Goal: Find contact information: Find contact information

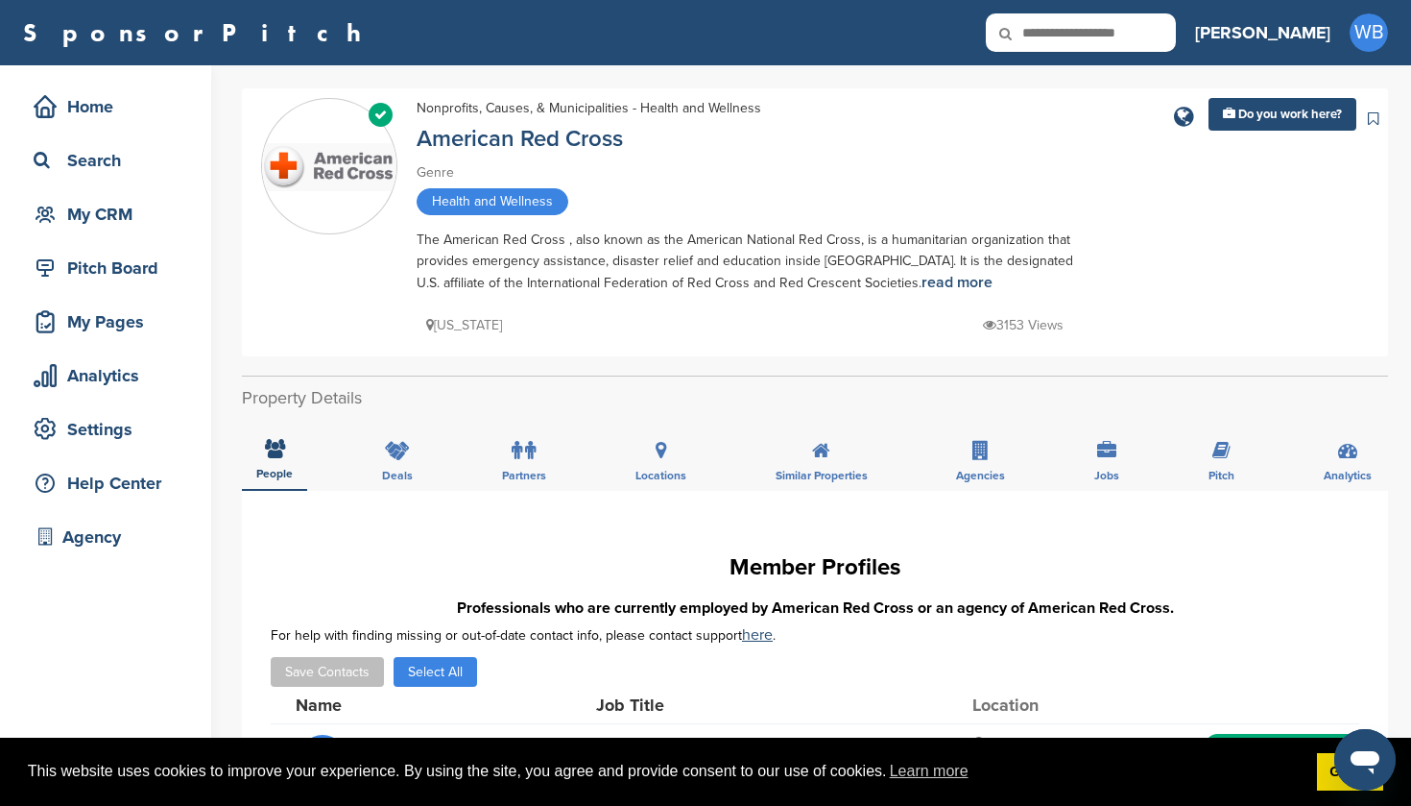
click at [1137, 35] on input "text" at bounding box center [1081, 32] width 190 height 38
type input "****"
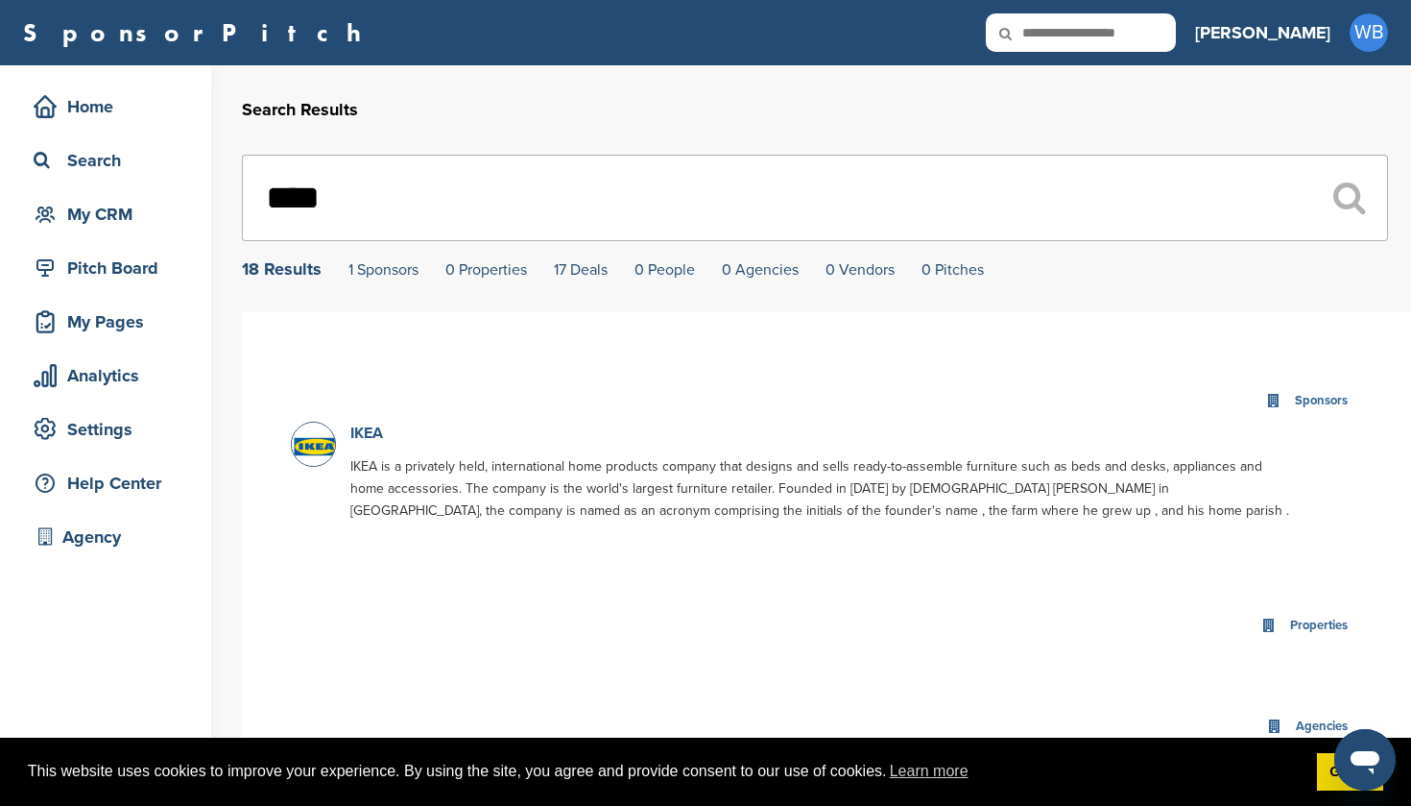
click at [366, 435] on link "IKEA" at bounding box center [366, 432] width 33 height 19
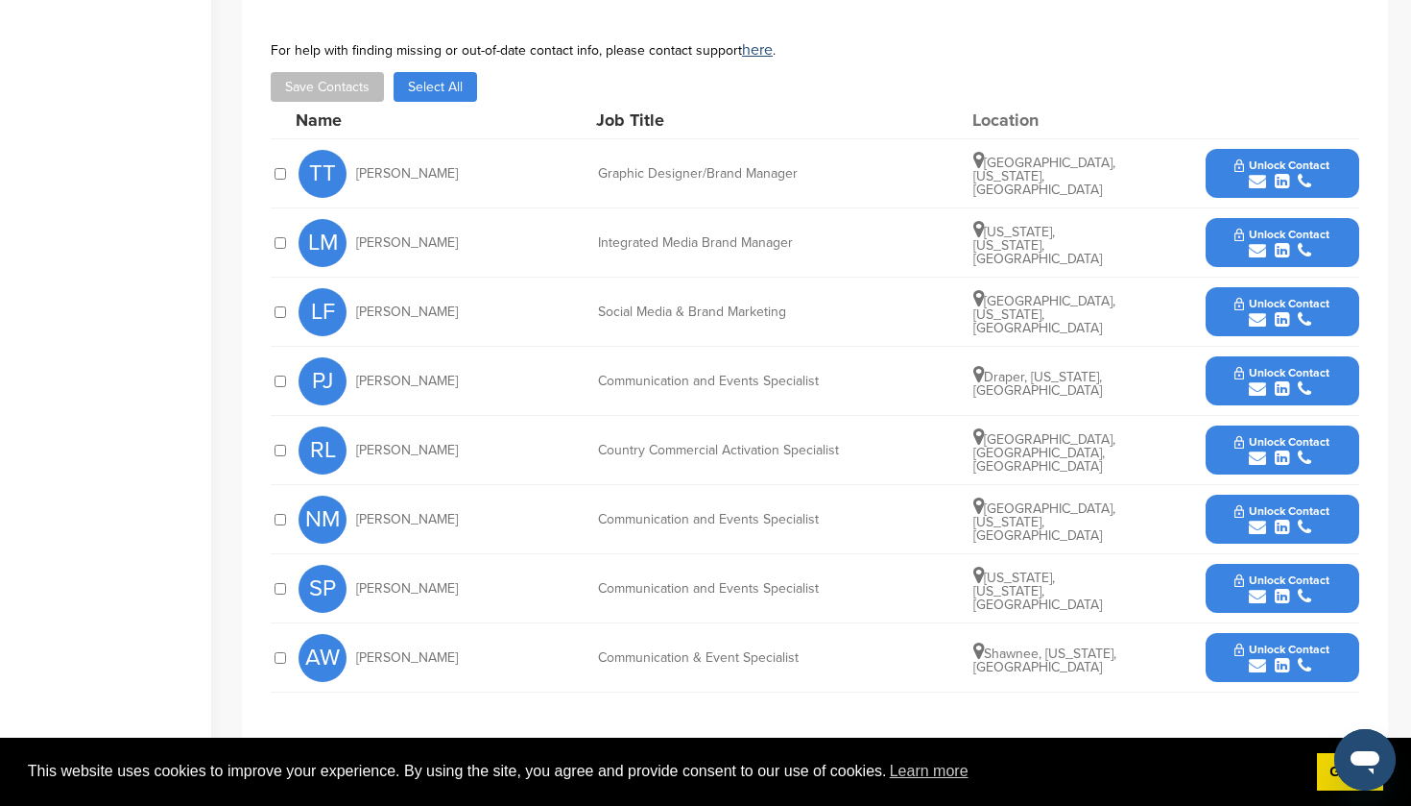
scroll to position [704, 0]
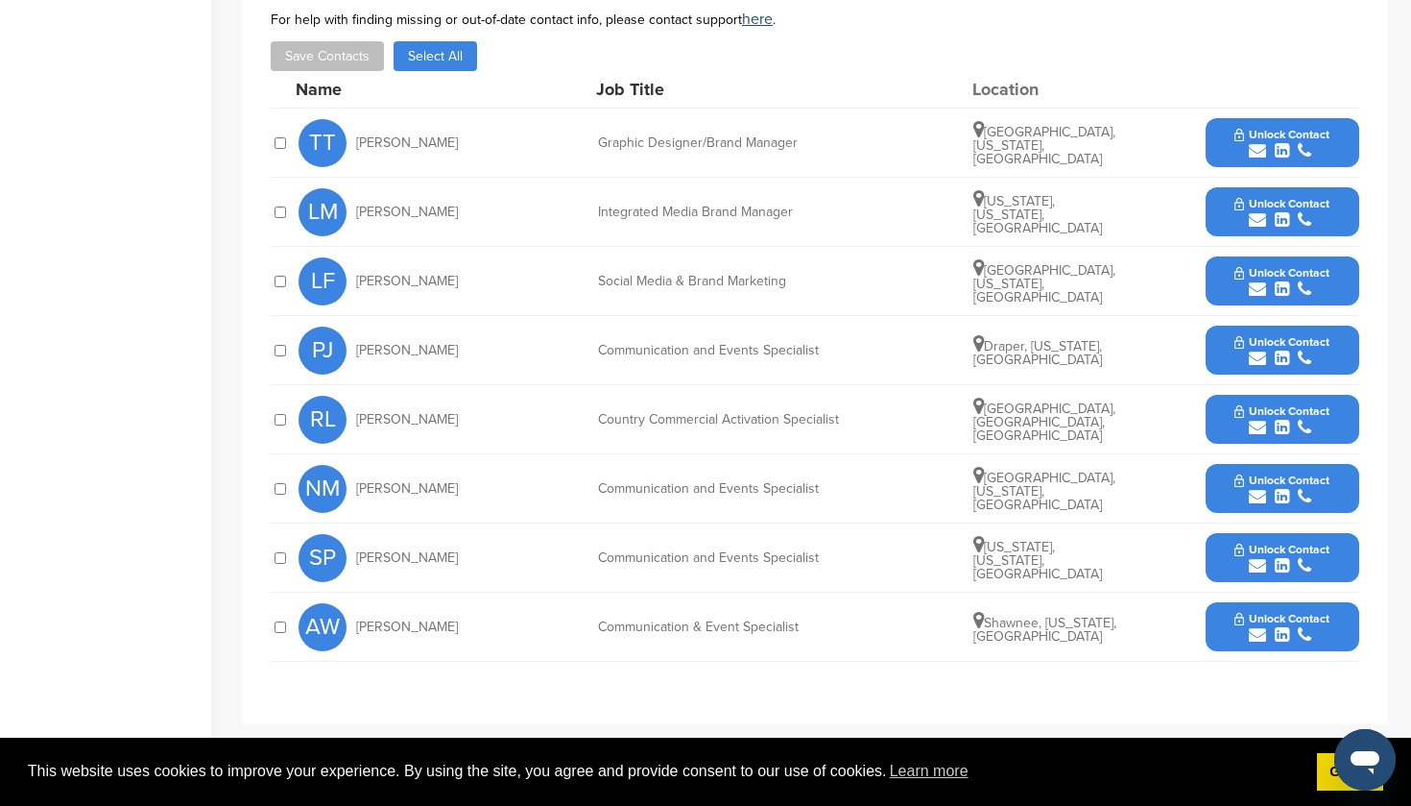
click at [1279, 128] on span "Unlock Contact" at bounding box center [1282, 134] width 95 height 13
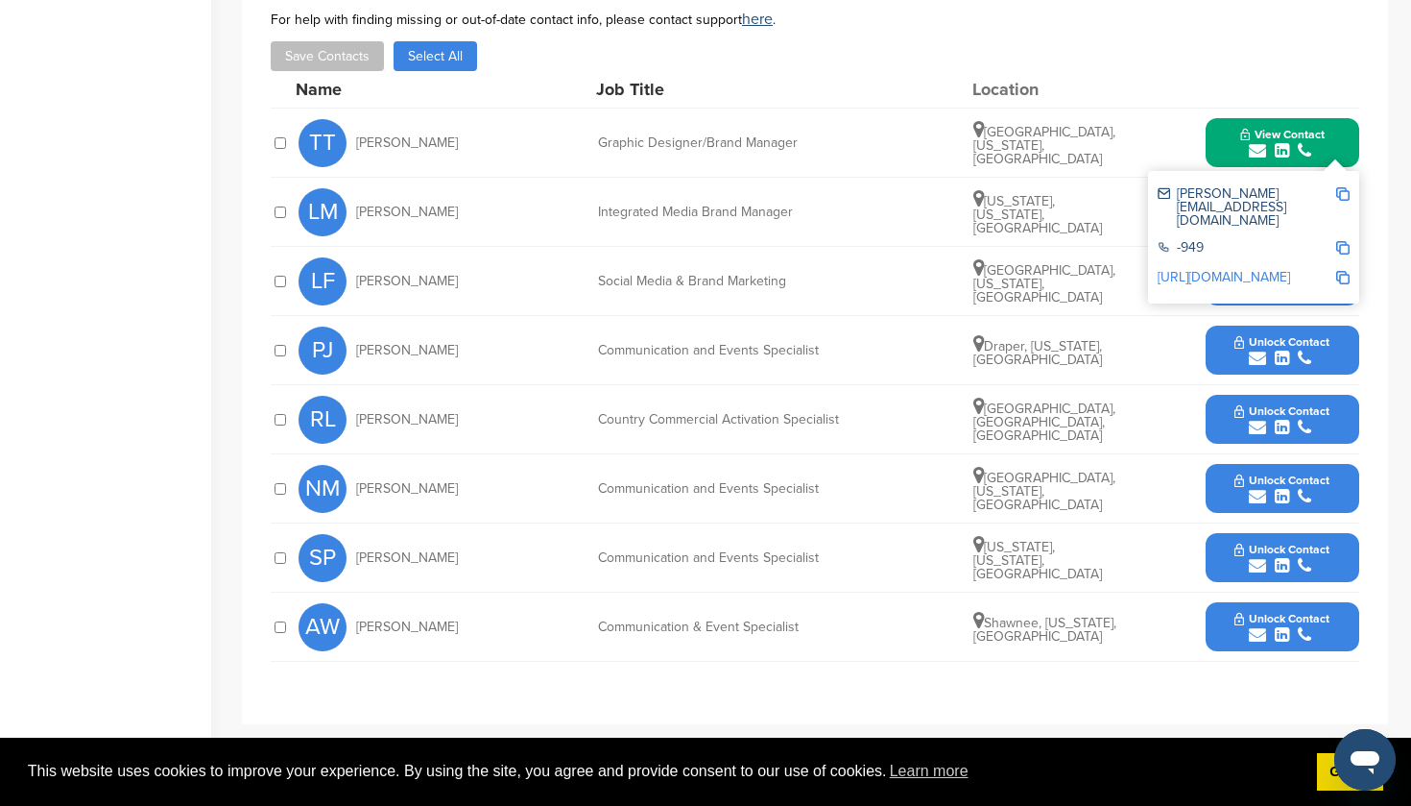
click at [1277, 335] on span "Unlock Contact" at bounding box center [1282, 341] width 95 height 13
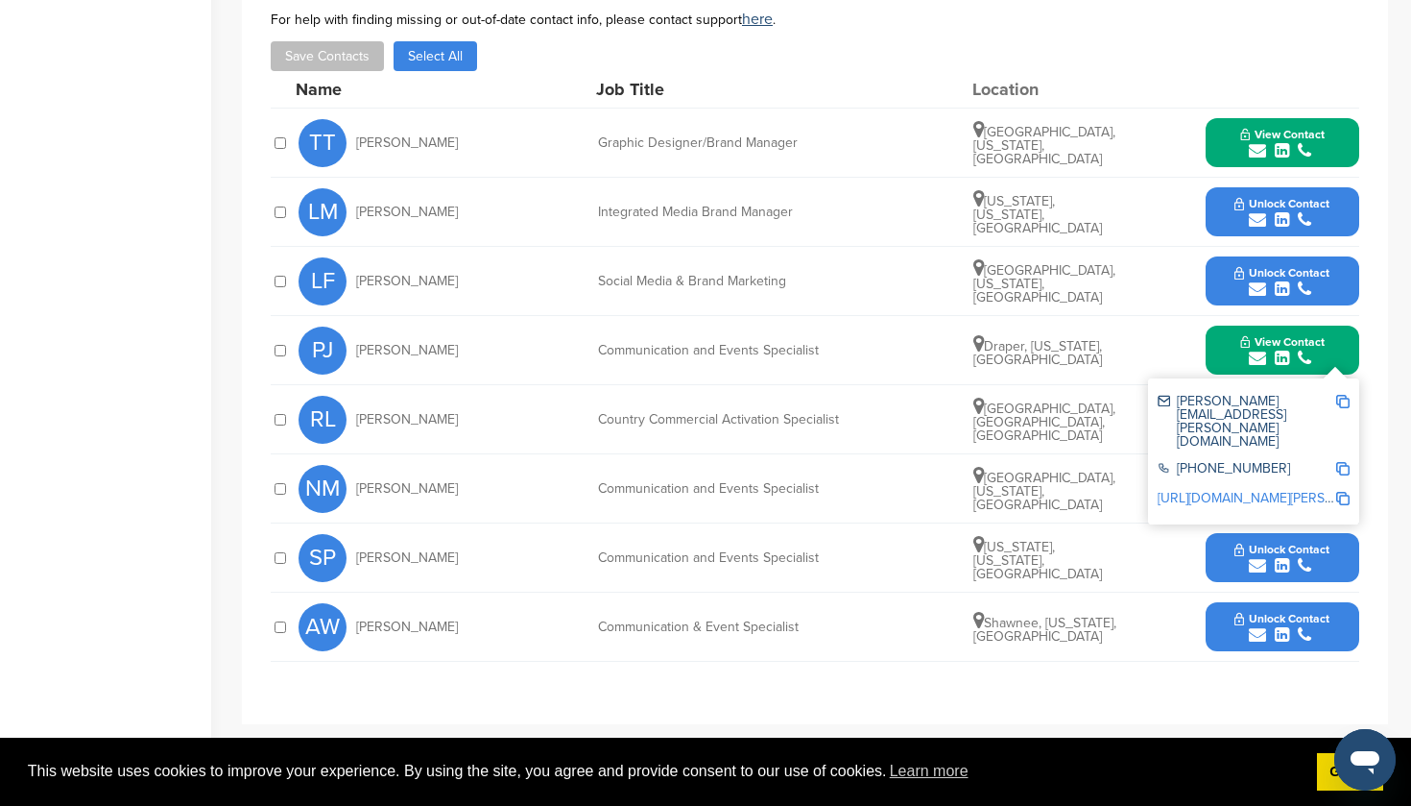
click at [1290, 529] on button "Unlock Contact" at bounding box center [1282, 558] width 141 height 58
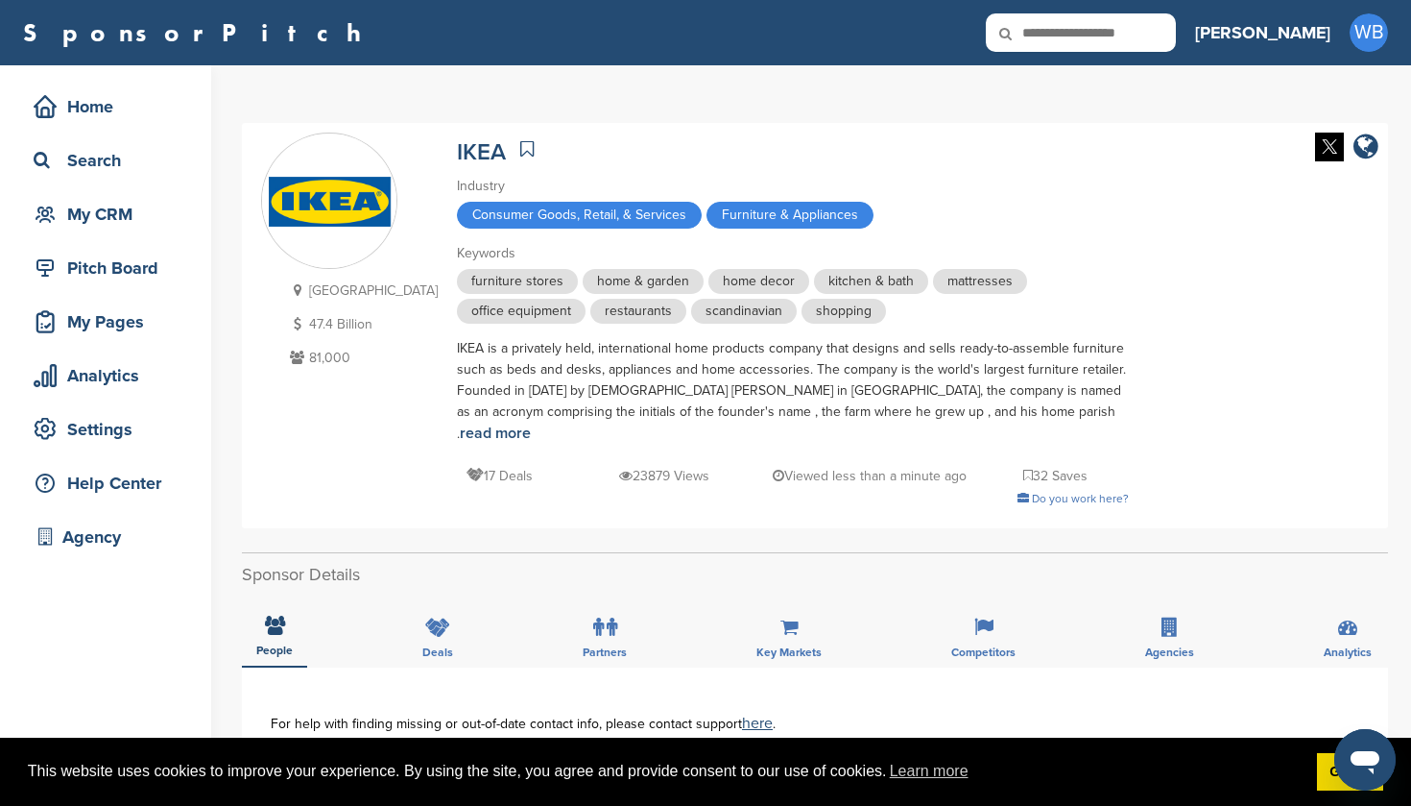
scroll to position [0, 0]
click at [1134, 36] on input "text" at bounding box center [1081, 32] width 190 height 38
type input "**********"
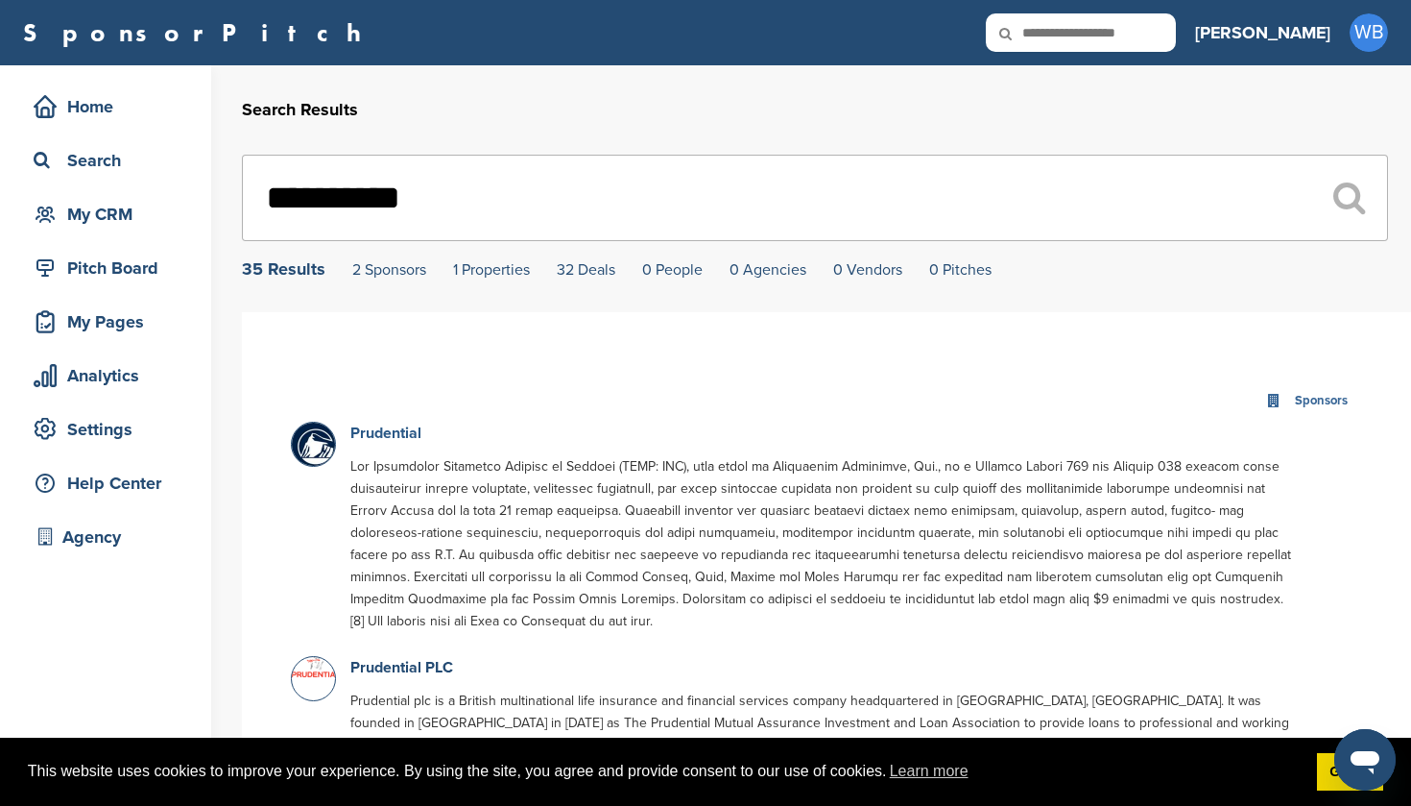
click at [368, 437] on link "Prudential" at bounding box center [385, 432] width 71 height 19
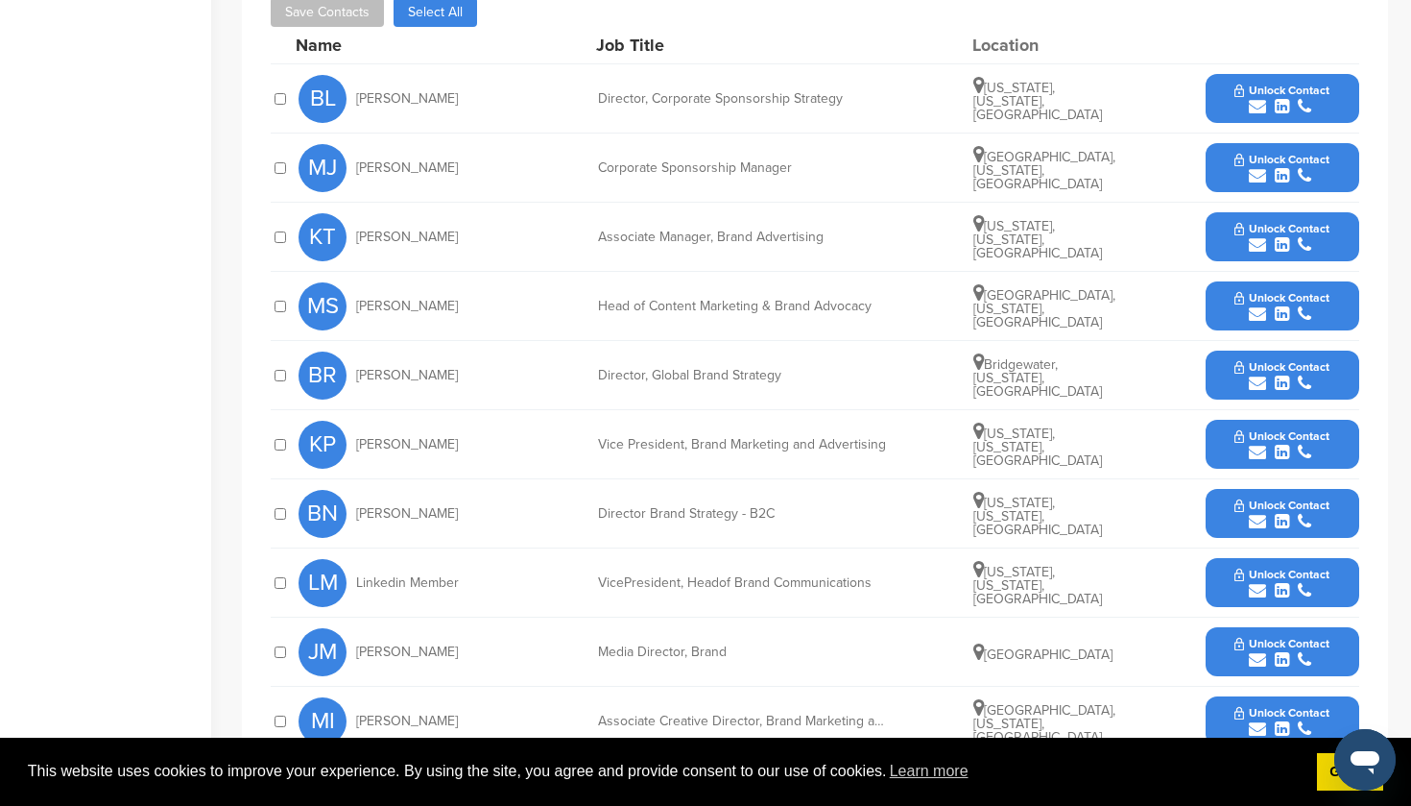
scroll to position [862, 0]
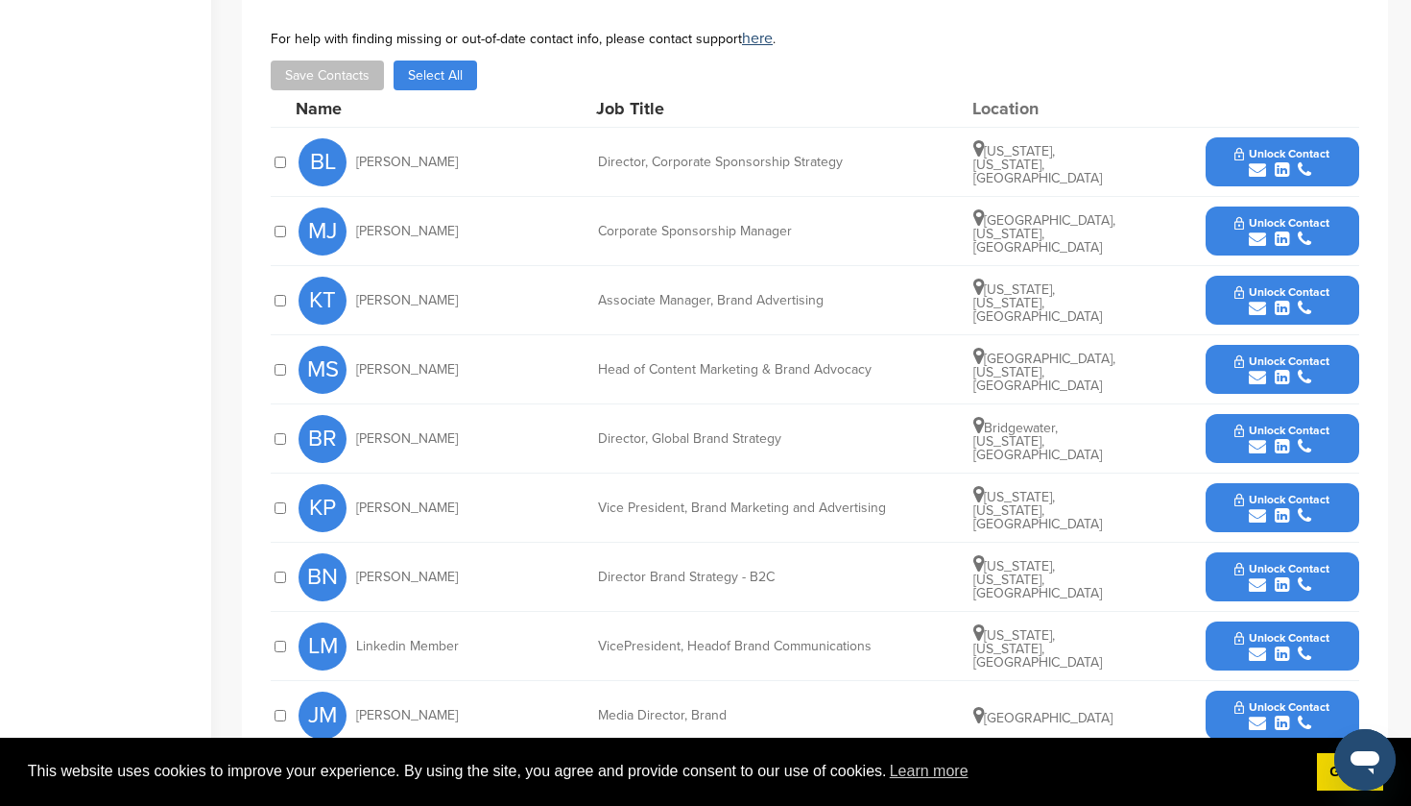
click at [1279, 208] on button "Unlock Contact" at bounding box center [1282, 232] width 141 height 58
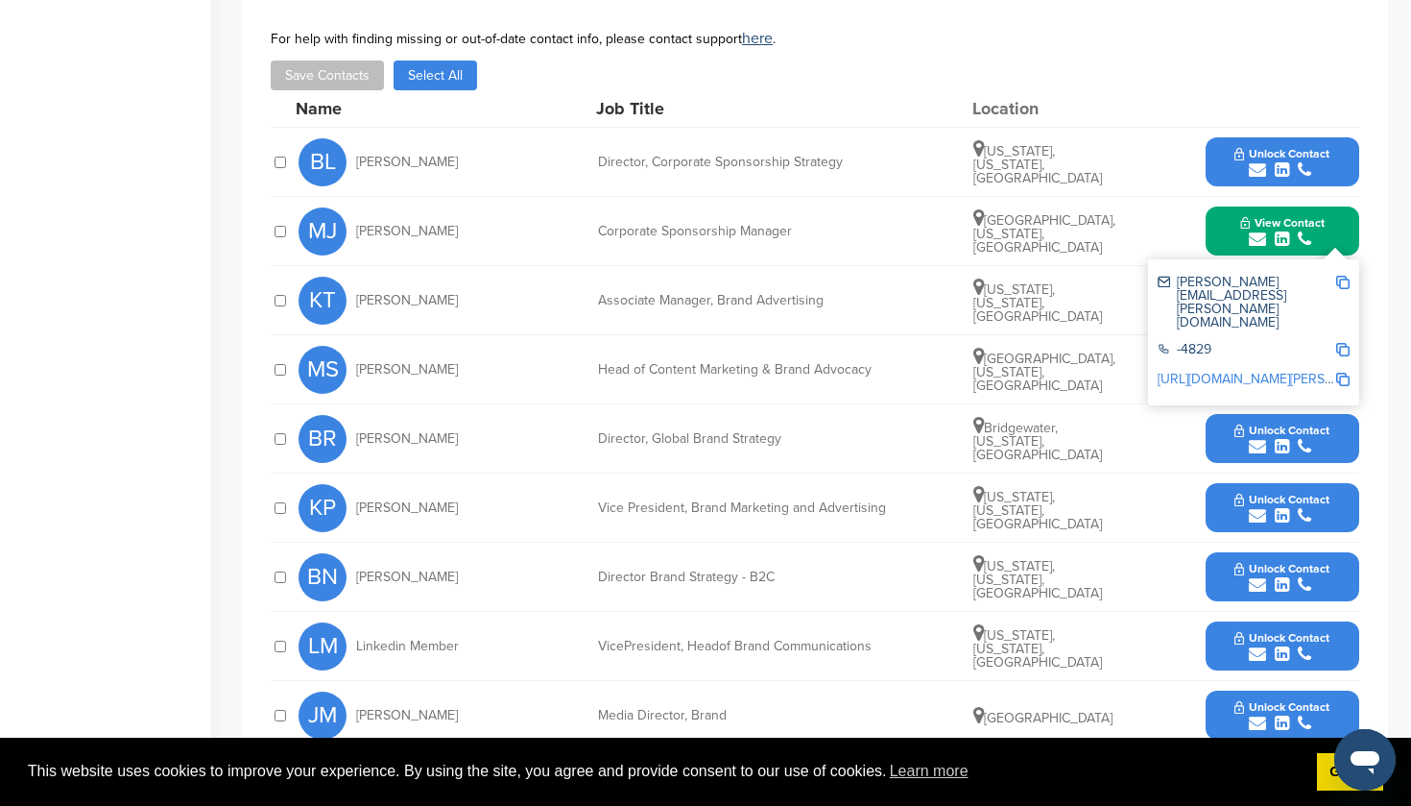
click at [1282, 438] on icon "submit" at bounding box center [1282, 446] width 14 height 17
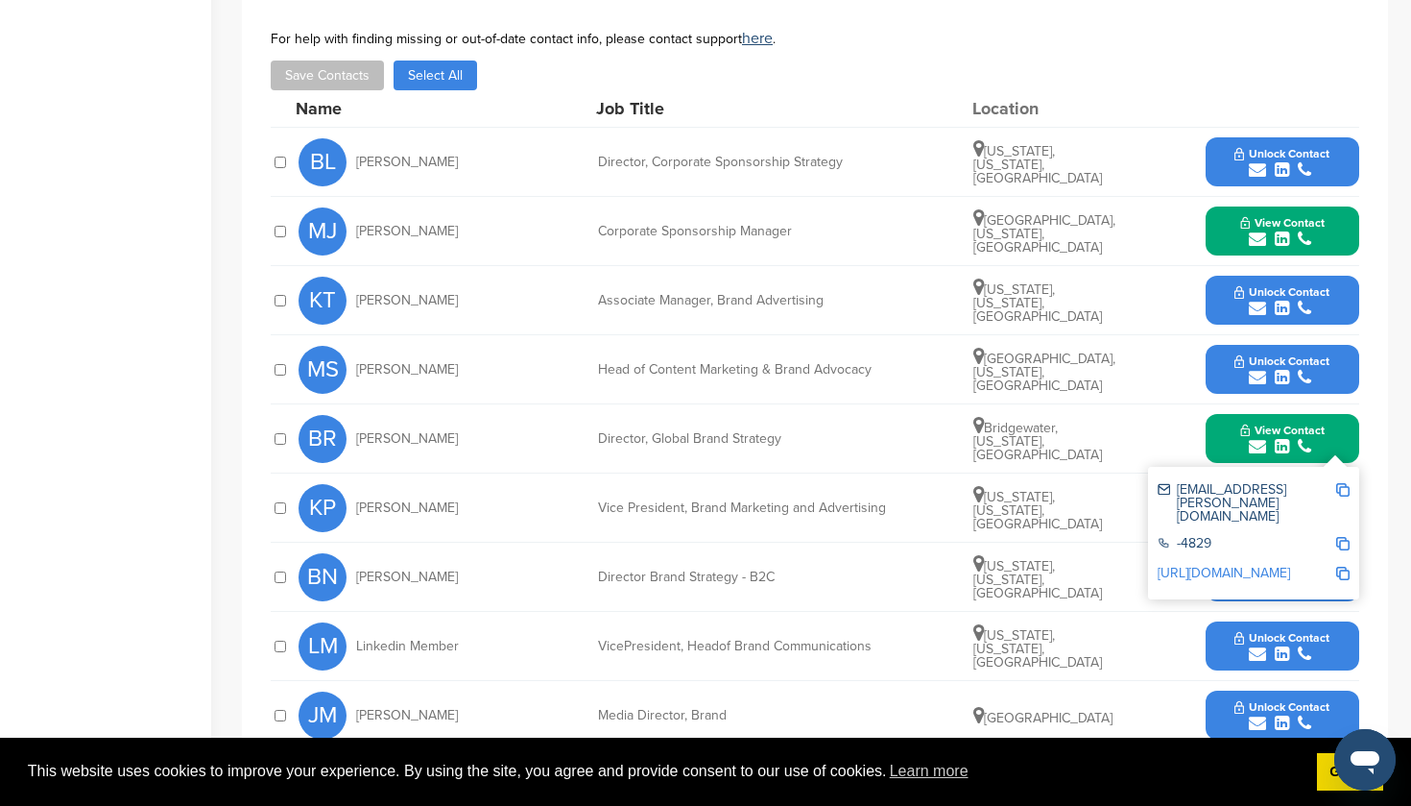
click at [1263, 285] on span "Unlock Contact" at bounding box center [1282, 291] width 95 height 13
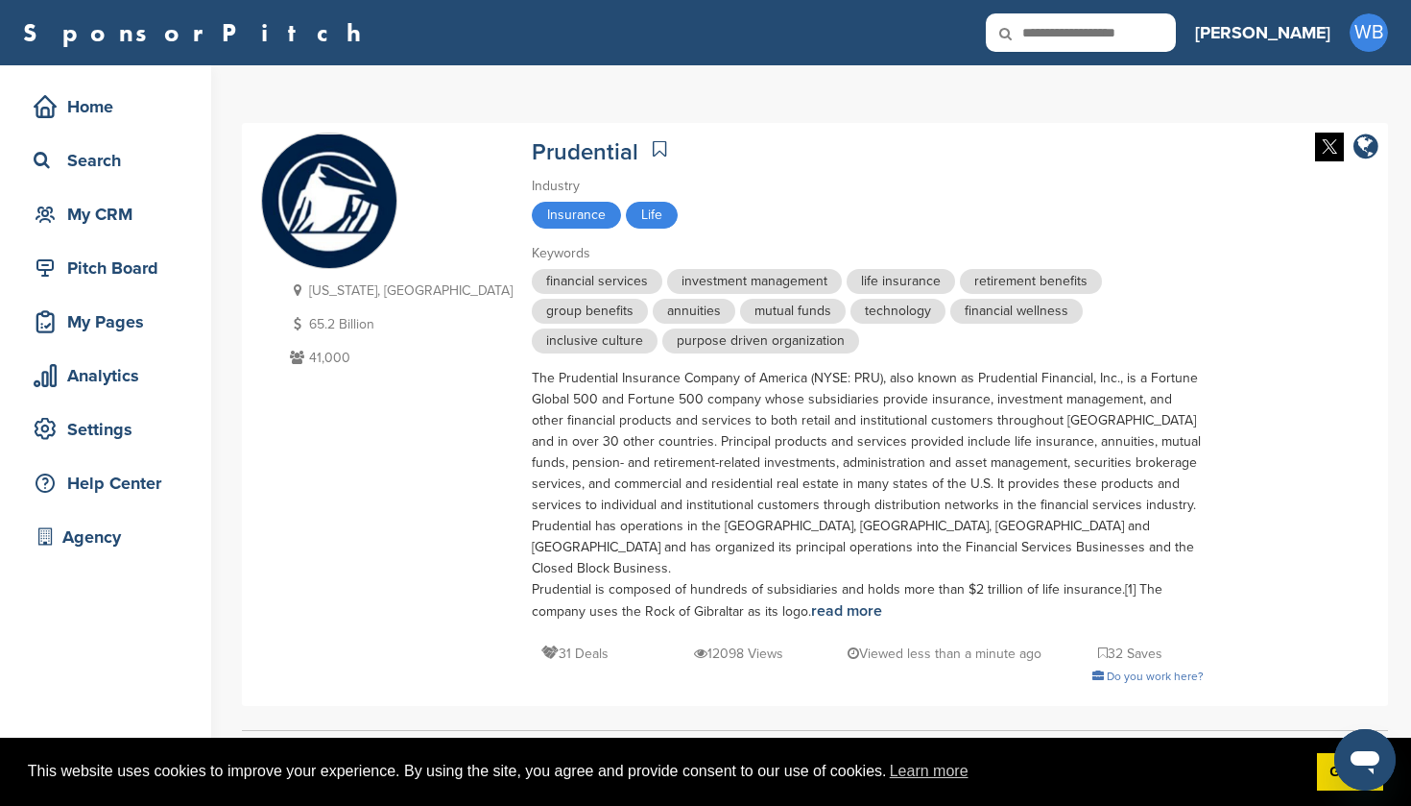
scroll to position [0, 0]
click at [1164, 30] on input "text" at bounding box center [1081, 32] width 190 height 38
type input "******"
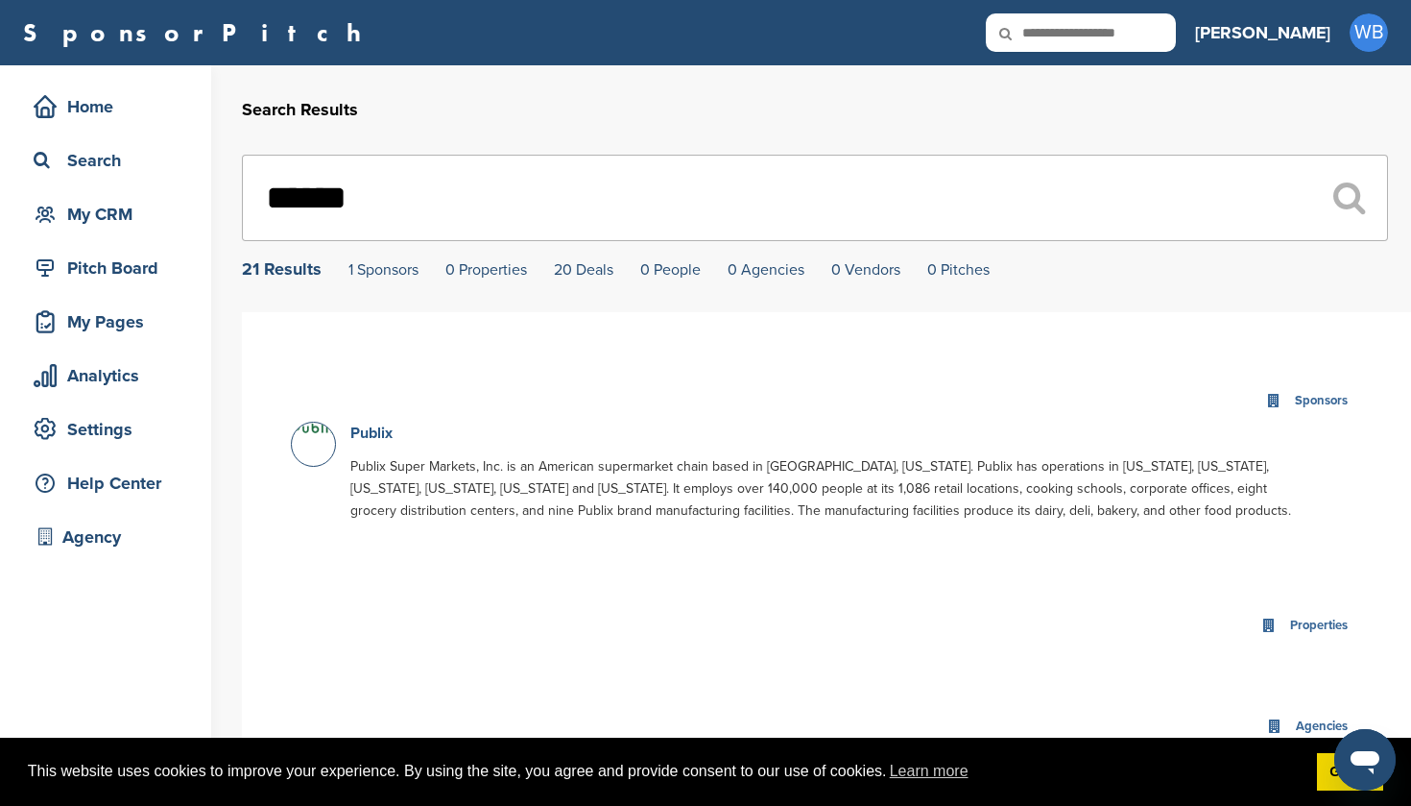
click at [374, 435] on link "Publix" at bounding box center [371, 432] width 42 height 19
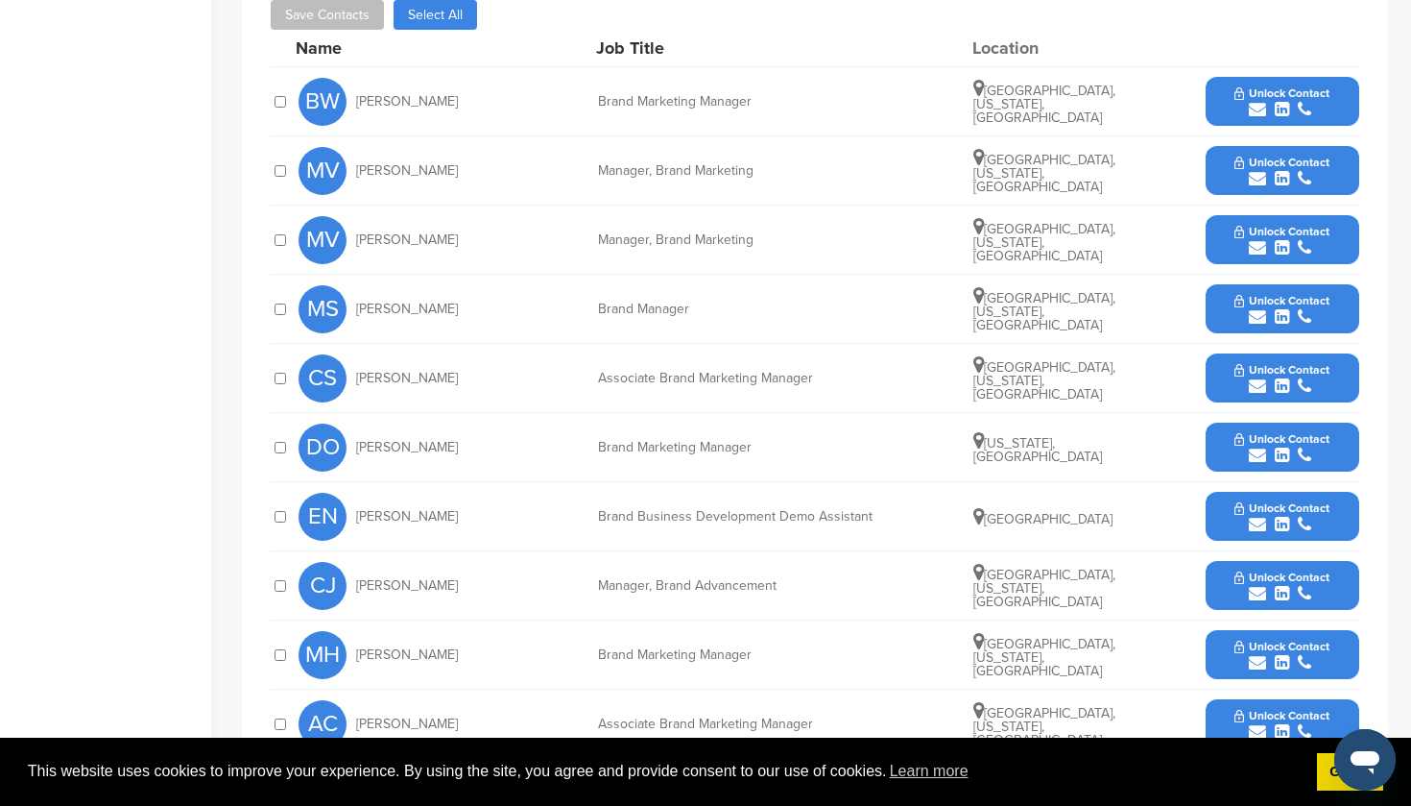
scroll to position [698, 0]
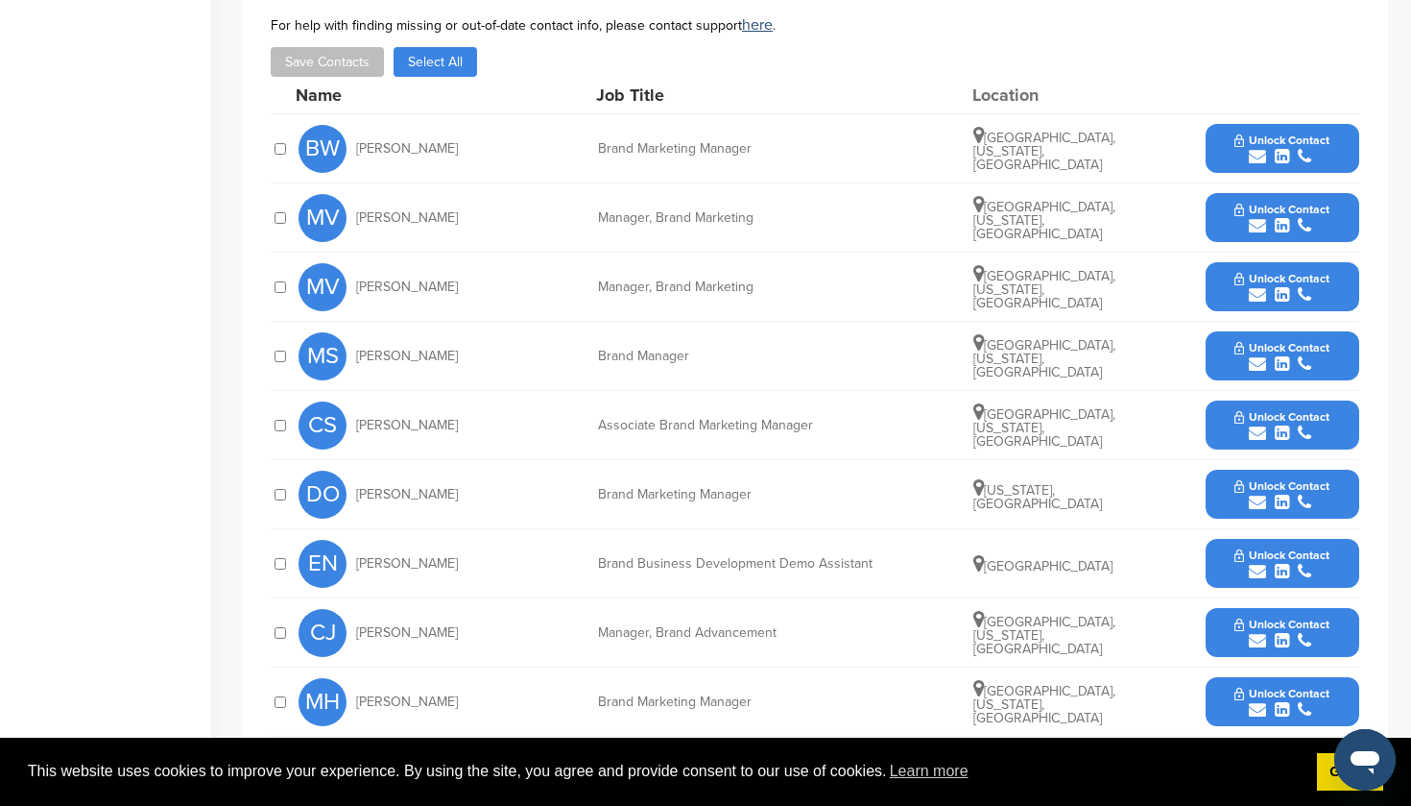
click at [1275, 142] on span "Unlock Contact" at bounding box center [1282, 139] width 95 height 13
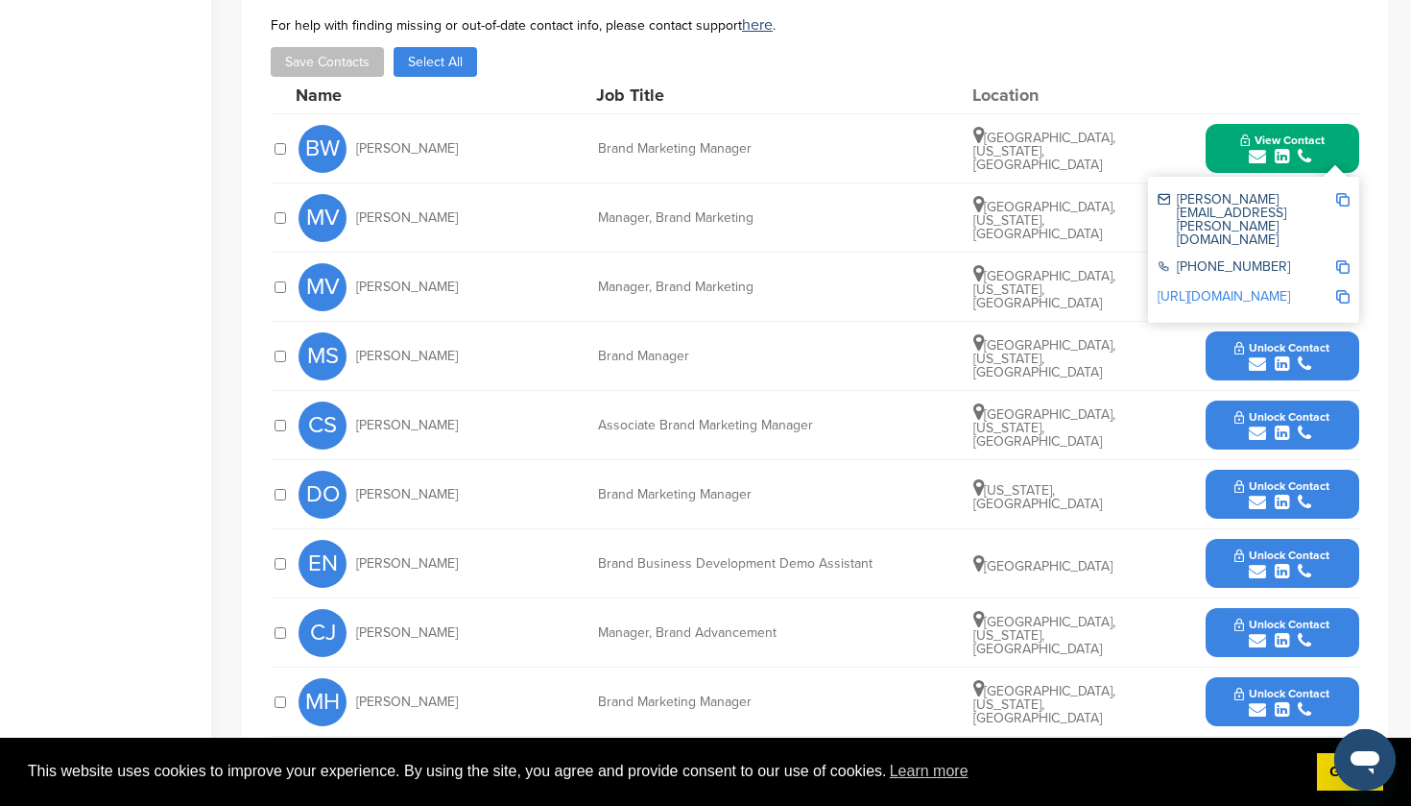
click at [1278, 359] on icon "submit" at bounding box center [1282, 363] width 14 height 17
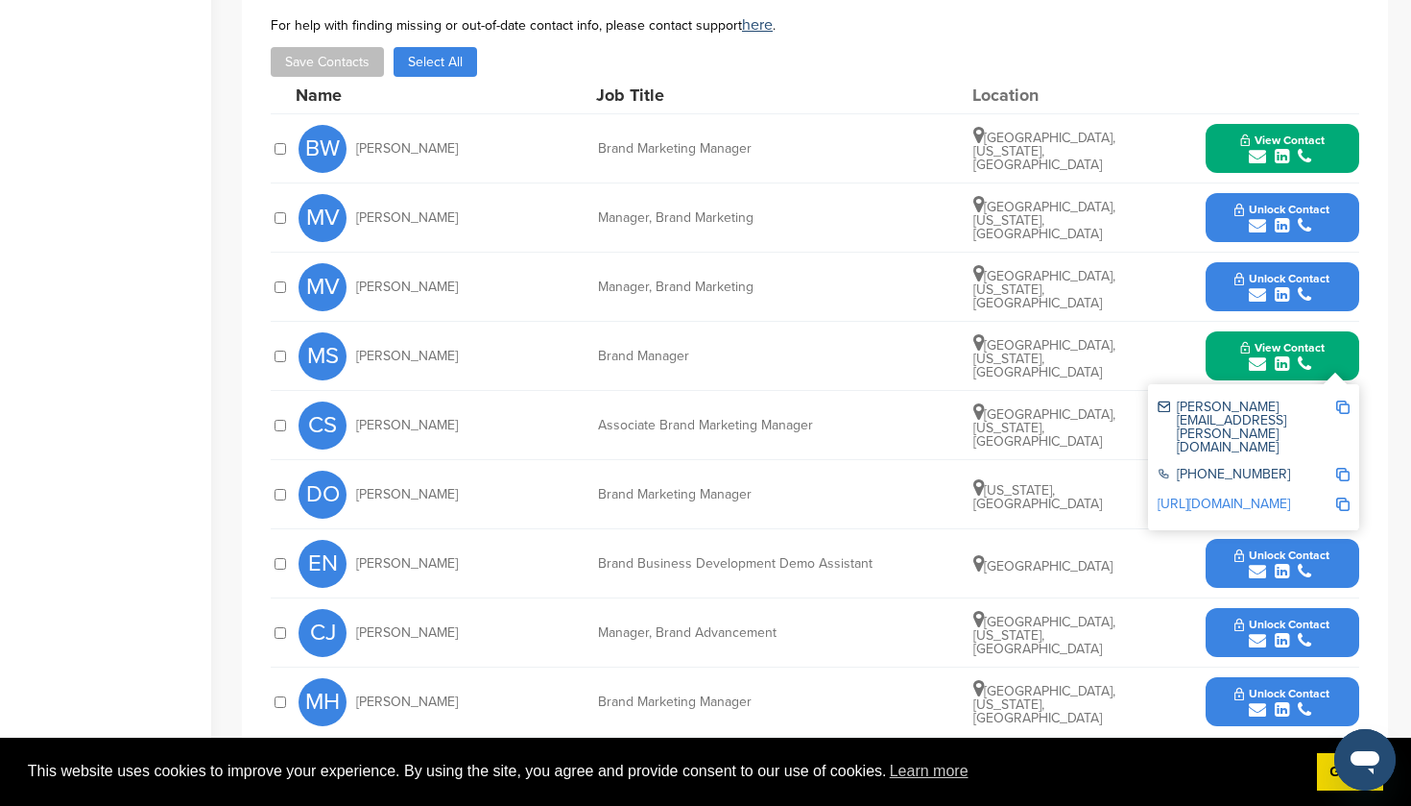
click at [1268, 272] on button "Unlock Contact" at bounding box center [1282, 287] width 141 height 58
